Goal: Task Accomplishment & Management: Use online tool/utility

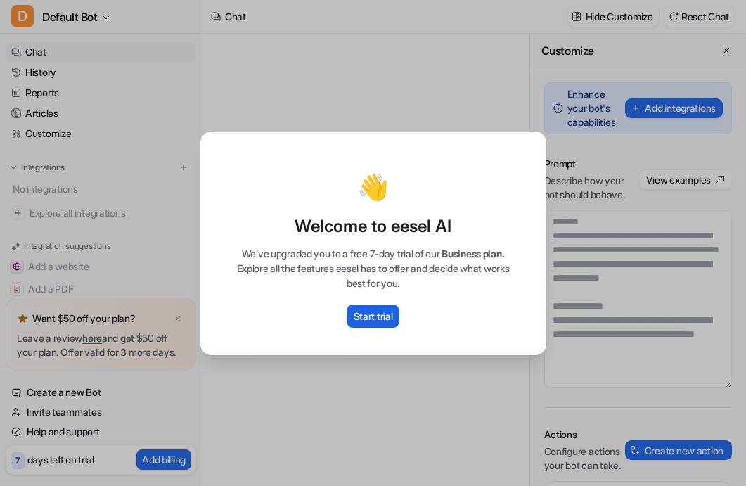
click at [362, 312] on p "Start trial" at bounding box center [372, 315] width 39 height 15
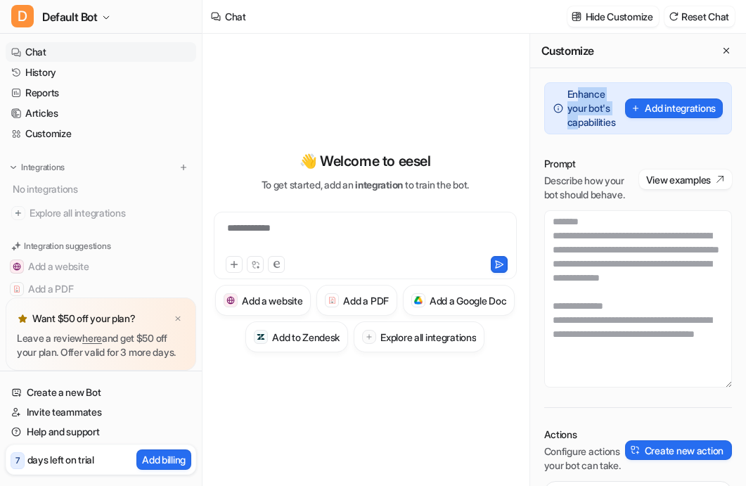
drag, startPoint x: 580, startPoint y: 98, endPoint x: 580, endPoint y: 123, distance: 24.6
click at [580, 123] on p "Enhance your bot's capabilities" at bounding box center [594, 108] width 54 height 42
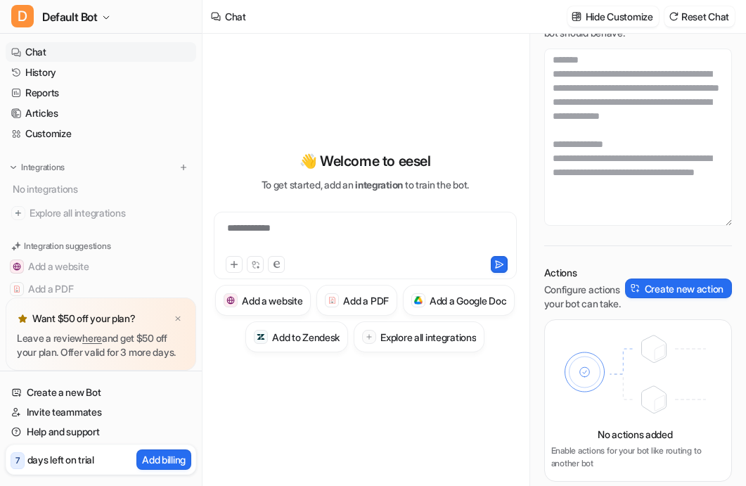
scroll to position [186, 0]
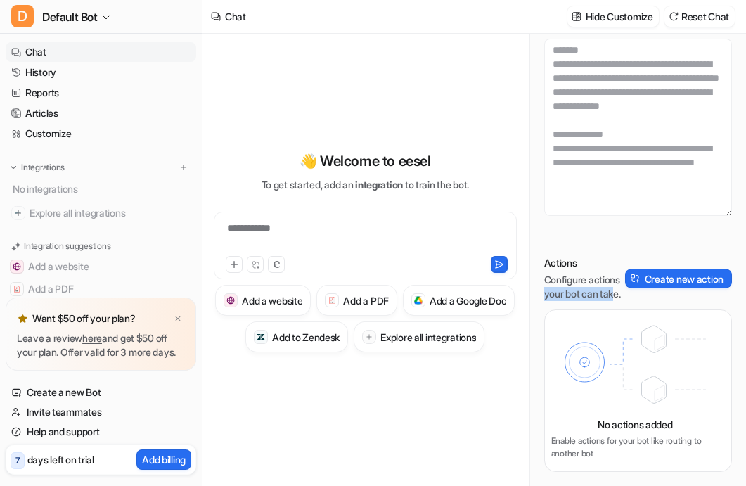
drag, startPoint x: 577, startPoint y: 273, endPoint x: 577, endPoint y: 295, distance: 22.5
click at [577, 295] on p "Configure actions your bot can take." at bounding box center [584, 287] width 81 height 28
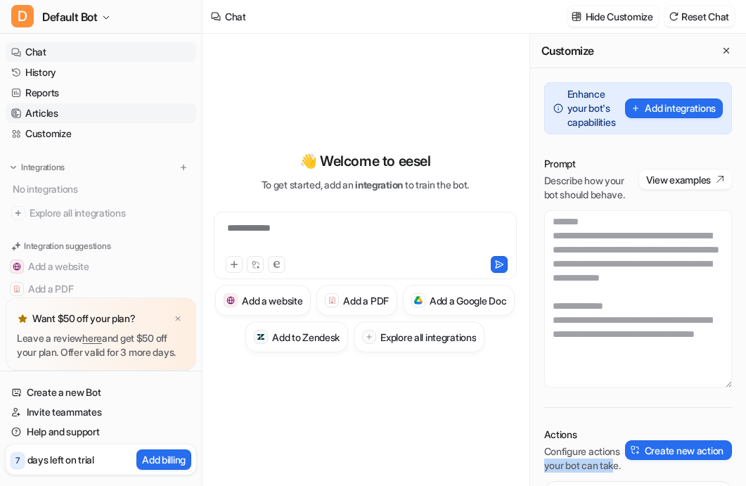
click at [57, 115] on link "Articles" at bounding box center [101, 113] width 190 height 20
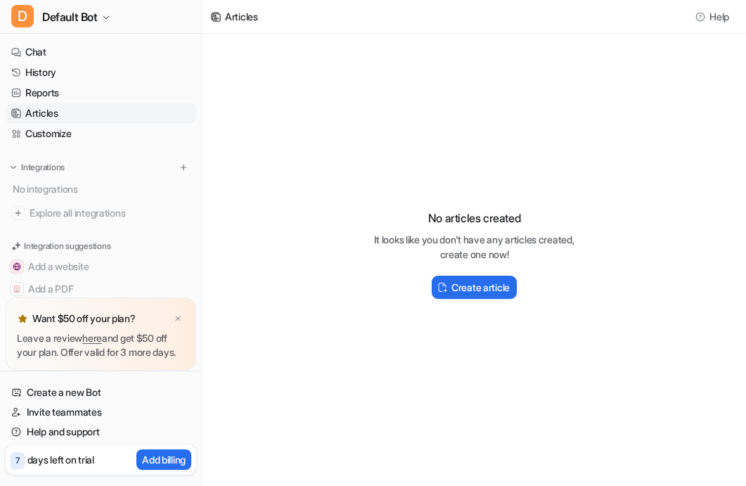
click at [363, 249] on p "It looks like you don't have any articles created, create one now!" at bounding box center [474, 247] width 225 height 30
click at [360, 233] on div "No articles created It looks like you don't have any articles created, create o…" at bounding box center [473, 248] width 543 height 429
